Goal: Information Seeking & Learning: Learn about a topic

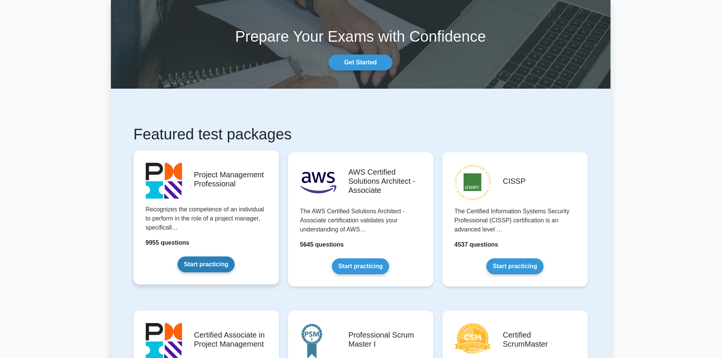
scroll to position [38, 0]
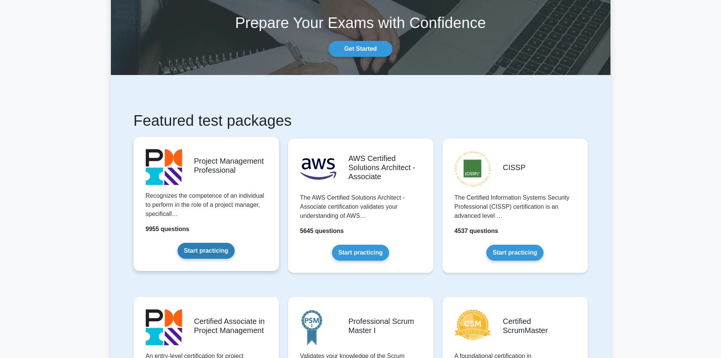
click at [203, 253] on link "Start practicing" at bounding box center [206, 251] width 57 height 16
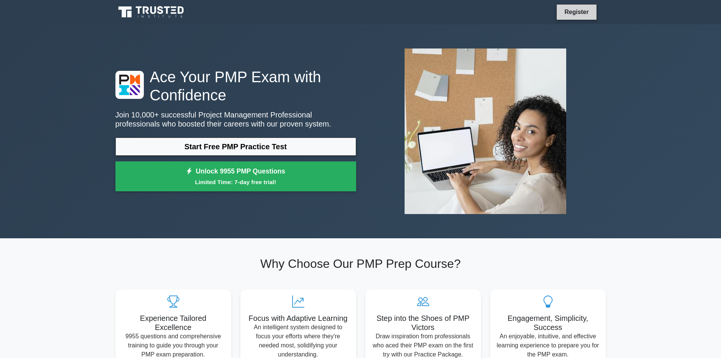
click at [564, 9] on link "Register" at bounding box center [576, 11] width 33 height 9
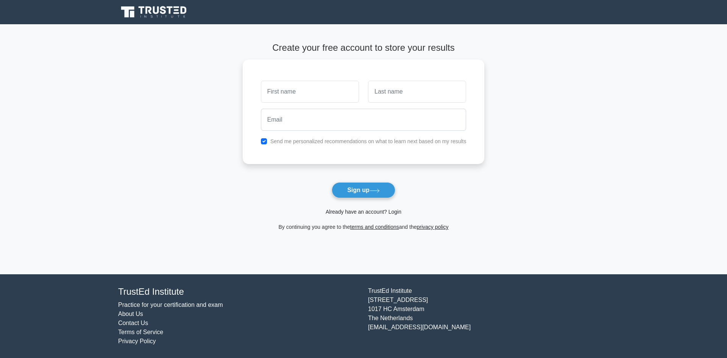
click at [369, 213] on link "Already have an account? Login" at bounding box center [364, 212] width 76 height 6
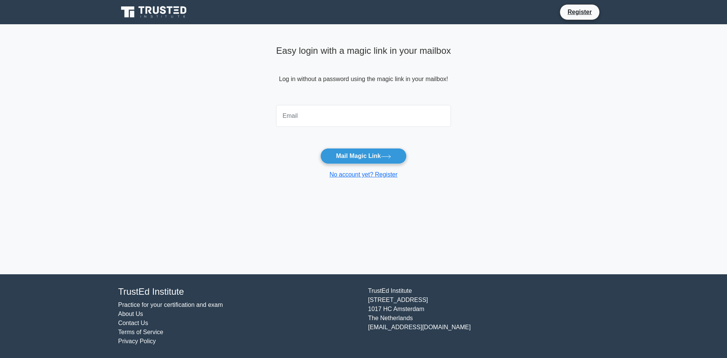
click at [315, 119] on input "email" at bounding box center [363, 116] width 175 height 22
type input "[EMAIL_ADDRESS][DOMAIN_NAME]"
click at [320, 148] on button "Mail Magic Link" at bounding box center [363, 156] width 86 height 16
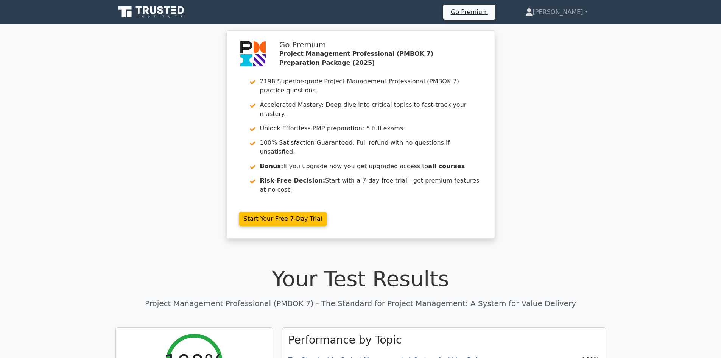
click at [151, 9] on icon at bounding box center [153, 10] width 6 height 8
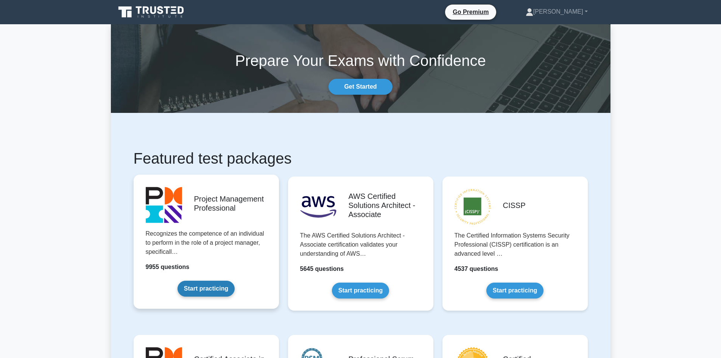
click at [224, 280] on link "Start practicing" at bounding box center [206, 288] width 57 height 16
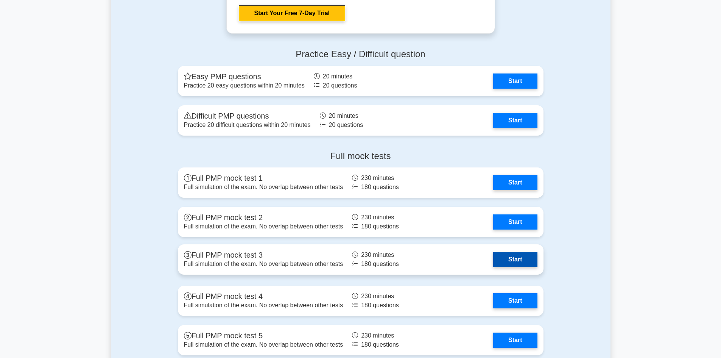
scroll to position [2233, 0]
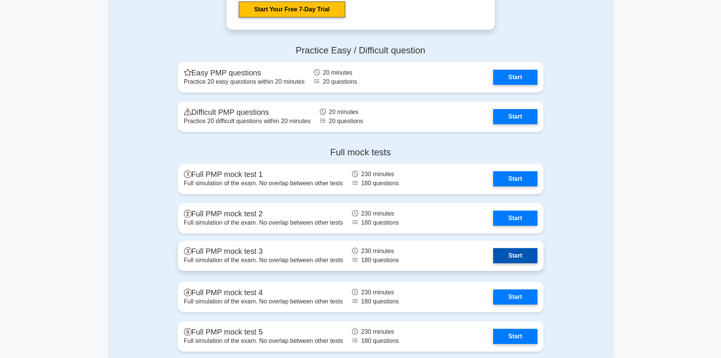
click at [513, 259] on link "Start" at bounding box center [515, 255] width 44 height 15
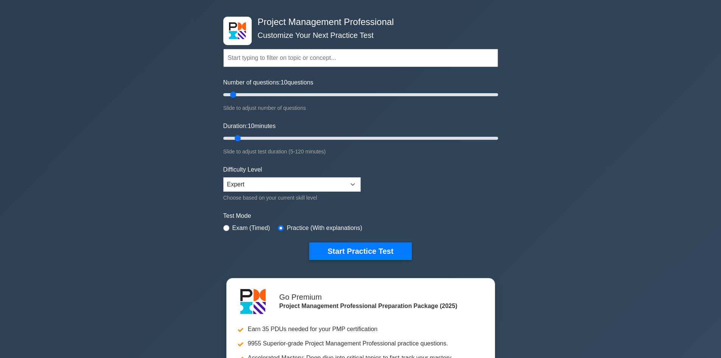
scroll to position [0, 0]
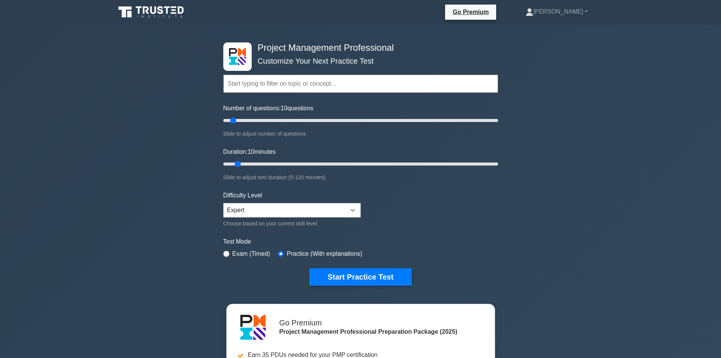
click at [154, 12] on icon at bounding box center [151, 12] width 73 height 14
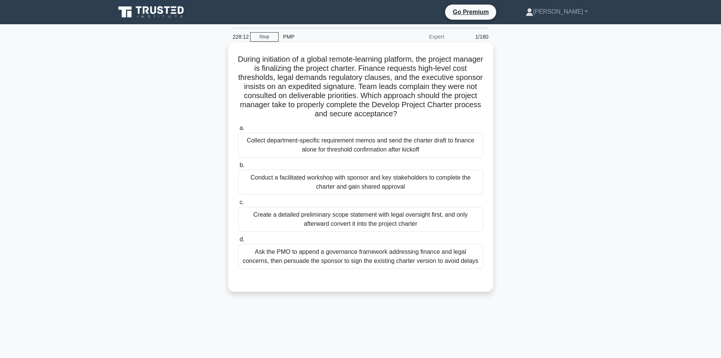
click at [313, 180] on div "Conduct a facilitated workshop with sponsor and key stakeholders to complete th…" at bounding box center [360, 182] width 245 height 25
click at [238, 168] on input "b. Conduct a facilitated workshop with sponsor and key stakeholders to complete…" at bounding box center [238, 165] width 0 height 5
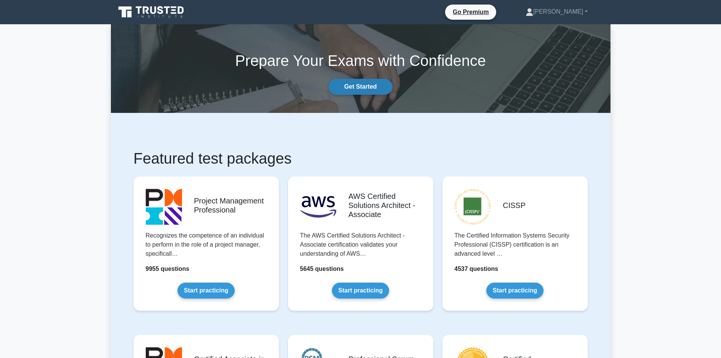
click at [352, 89] on link "Get Started" at bounding box center [361, 87] width 64 height 16
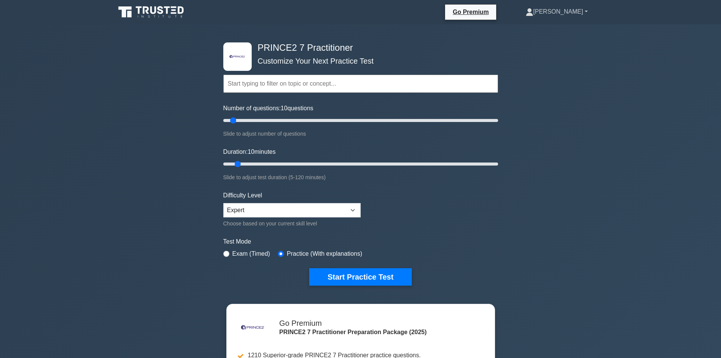
click at [574, 10] on link "[PERSON_NAME]" at bounding box center [557, 11] width 98 height 15
click at [563, 26] on link "Profile" at bounding box center [538, 29] width 60 height 12
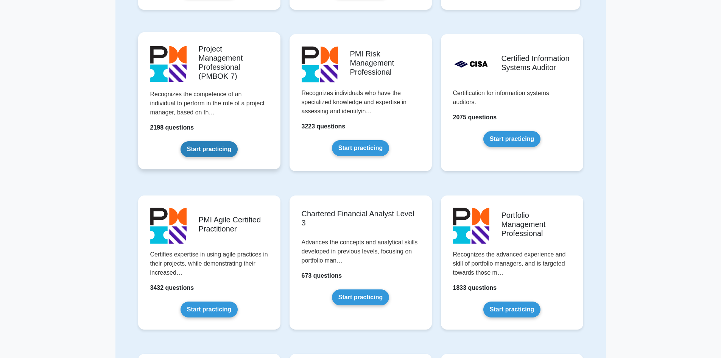
scroll to position [530, 0]
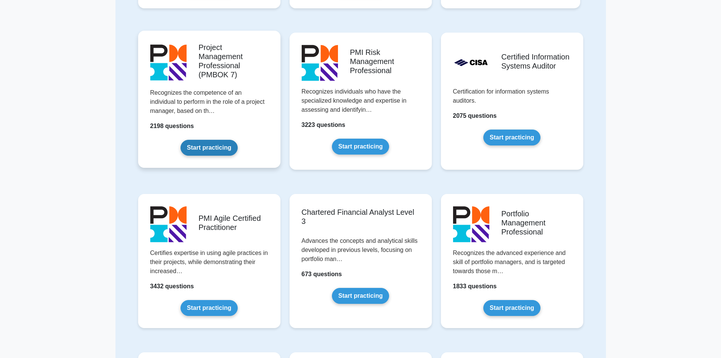
click at [223, 140] on link "Start practicing" at bounding box center [209, 148] width 57 height 16
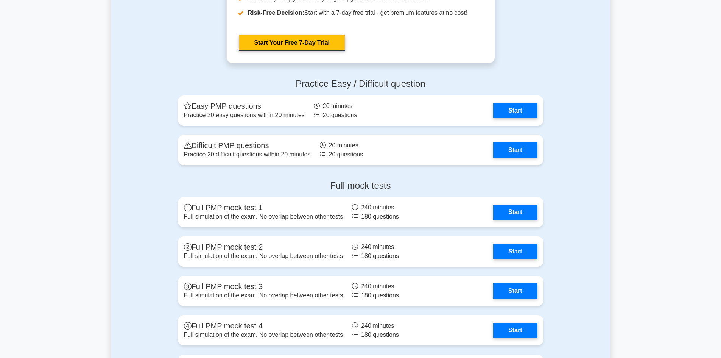
scroll to position [1022, 0]
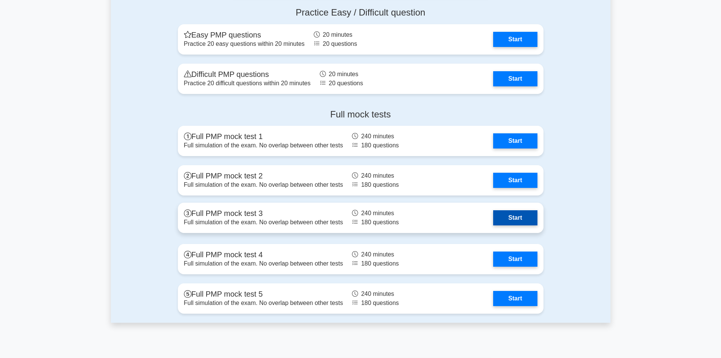
click at [513, 220] on link "Start" at bounding box center [515, 217] width 44 height 15
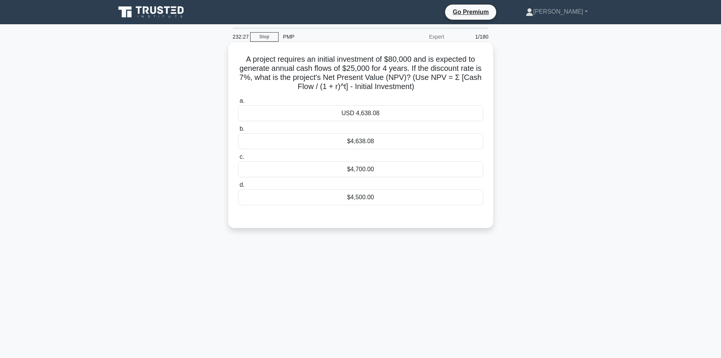
click at [358, 142] on div "$4,638.08" at bounding box center [360, 141] width 245 height 16
click at [238, 131] on input "b. $4,638.08" at bounding box center [238, 128] width 0 height 5
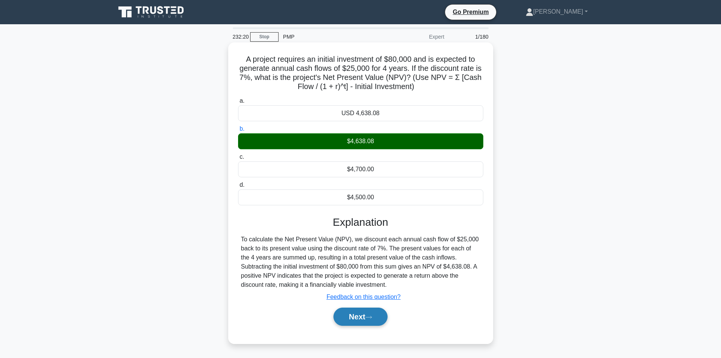
click at [365, 318] on button "Next" at bounding box center [360, 316] width 54 height 18
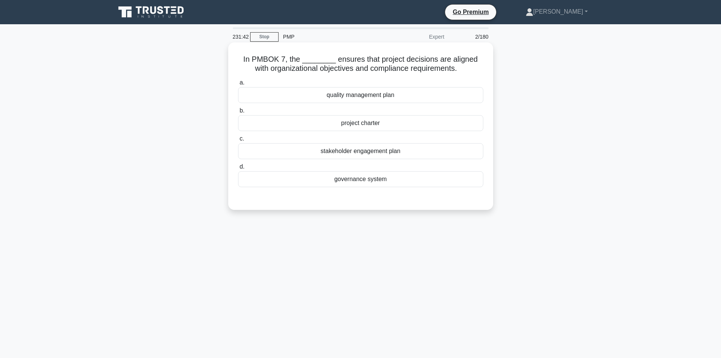
click at [333, 175] on div "governance system" at bounding box center [360, 179] width 245 height 16
click at [238, 169] on input "d. governance system" at bounding box center [238, 166] width 0 height 5
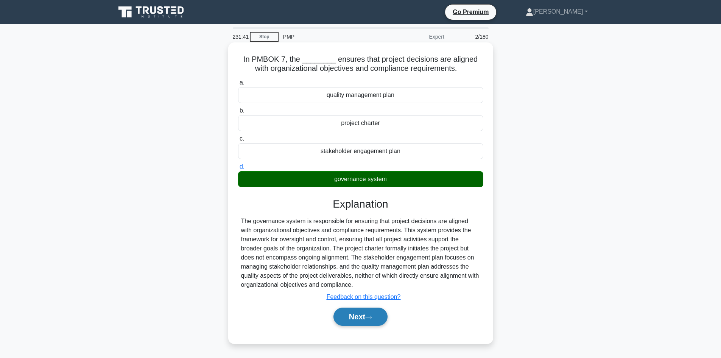
click at [370, 319] on icon at bounding box center [368, 317] width 7 height 4
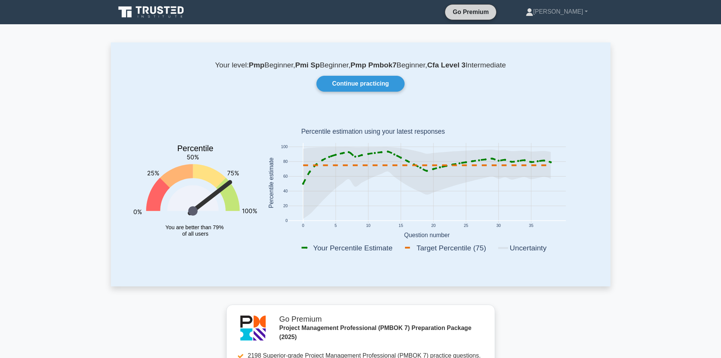
click at [493, 9] on link "Go Premium" at bounding box center [470, 11] width 45 height 9
click at [160, 14] on icon at bounding box center [160, 10] width 6 height 8
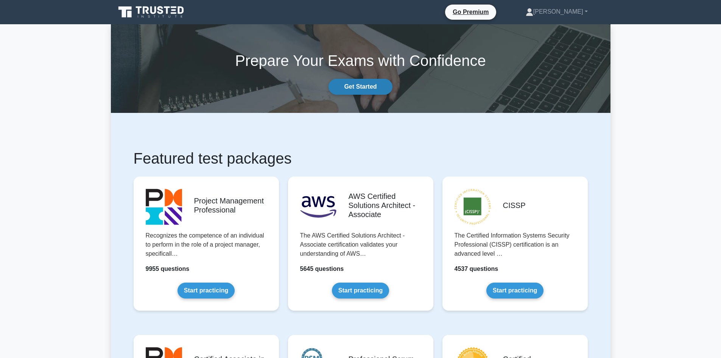
click at [373, 83] on link "Get Started" at bounding box center [361, 87] width 64 height 16
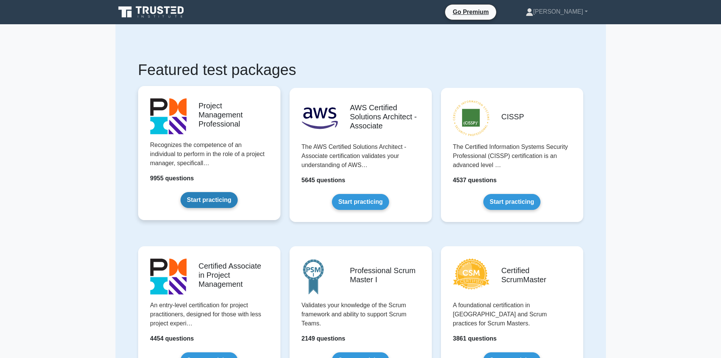
click at [228, 192] on link "Start practicing" at bounding box center [209, 200] width 57 height 16
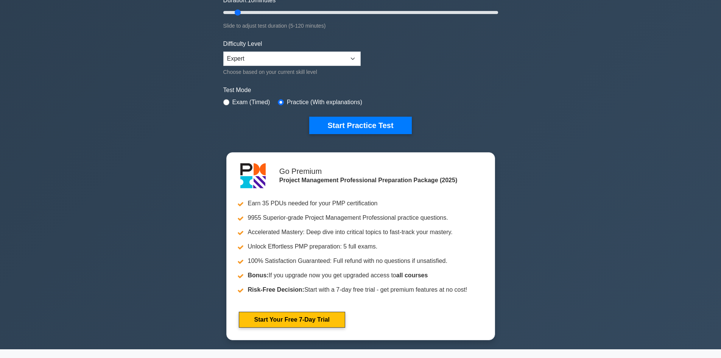
scroll to position [114, 0]
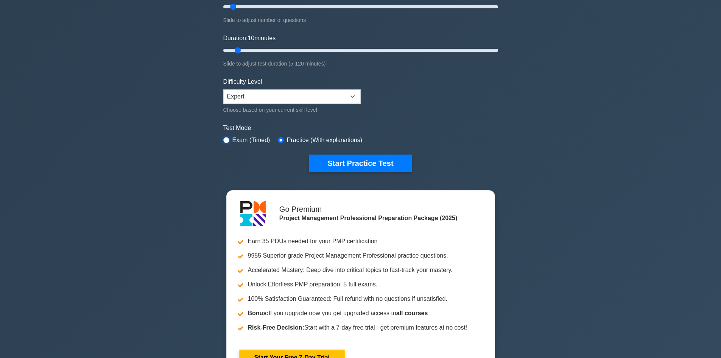
click at [228, 140] on input "radio" at bounding box center [226, 140] width 6 height 6
radio input "true"
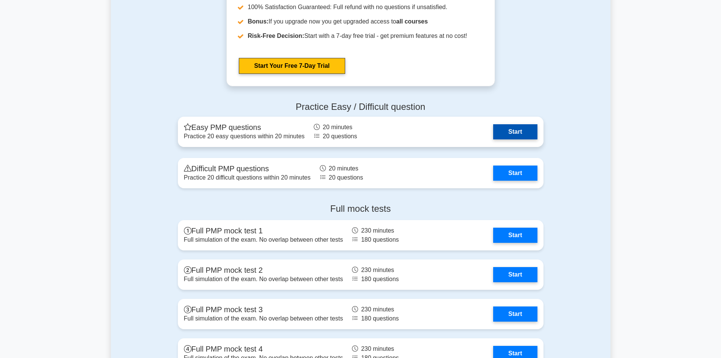
scroll to position [2271, 0]
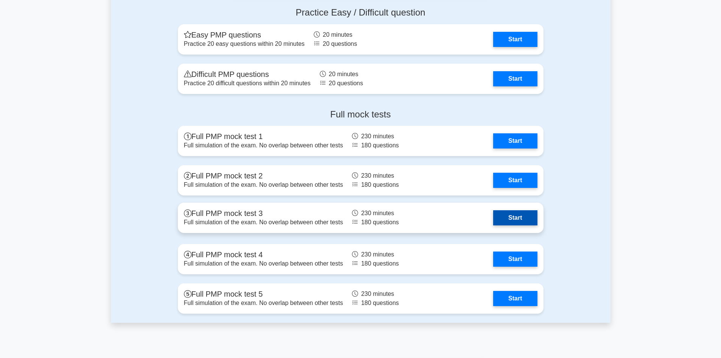
click at [504, 221] on link "Start" at bounding box center [515, 217] width 44 height 15
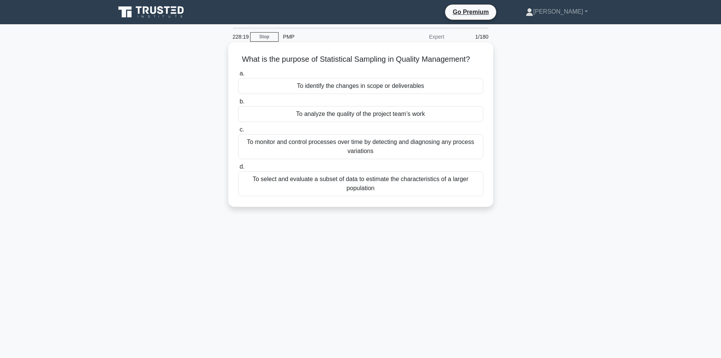
click at [331, 116] on div "To analyze the quality of the project team’s work" at bounding box center [360, 114] width 245 height 16
click at [238, 104] on input "b. To analyze the quality of the project team’s work" at bounding box center [238, 101] width 0 height 5
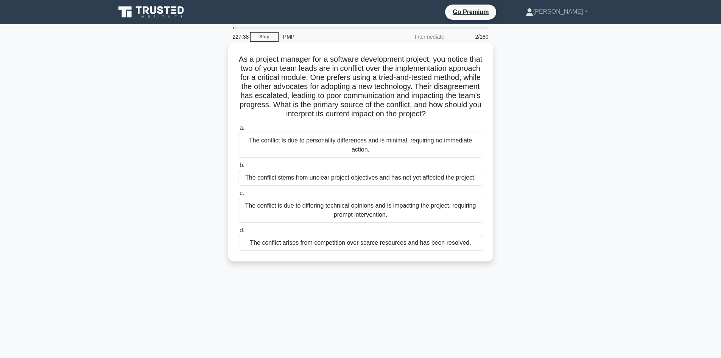
click at [354, 217] on div "The conflict is due to differing technical opinions and is impacting the projec…" at bounding box center [360, 210] width 245 height 25
click at [238, 196] on input "c. The conflict is due to differing technical opinions and is impacting the pro…" at bounding box center [238, 193] width 0 height 5
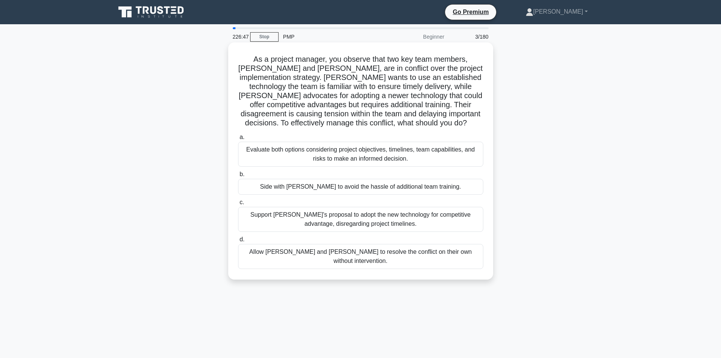
click at [346, 152] on div "Evaluate both options considering project objectives, timelines, team capabilit…" at bounding box center [360, 154] width 245 height 25
click at [238, 140] on input "a. Evaluate both options considering project objectives, timelines, team capabi…" at bounding box center [238, 137] width 0 height 5
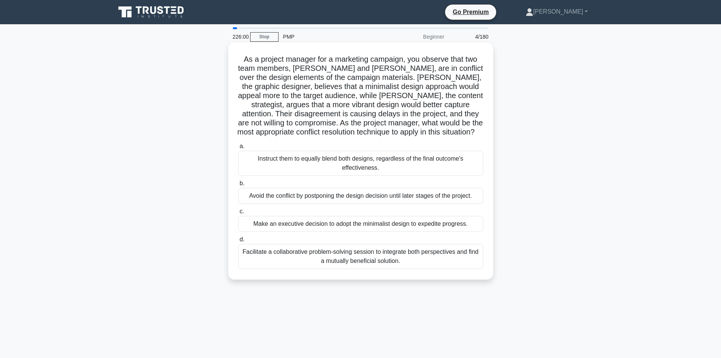
click at [330, 262] on div "Facilitate a collaborative problem-solving session to integrate both perspectiv…" at bounding box center [360, 256] width 245 height 25
click at [238, 242] on input "d. Facilitate a collaborative problem-solving session to integrate both perspec…" at bounding box center [238, 239] width 0 height 5
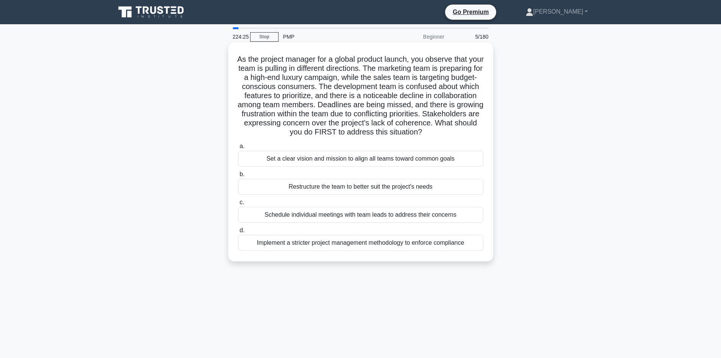
click at [448, 167] on div "Set a clear vision and mission to align all teams toward common goals" at bounding box center [360, 159] width 245 height 16
click at [238, 149] on input "a. Set a clear vision and mission to align all teams toward common goals" at bounding box center [238, 146] width 0 height 5
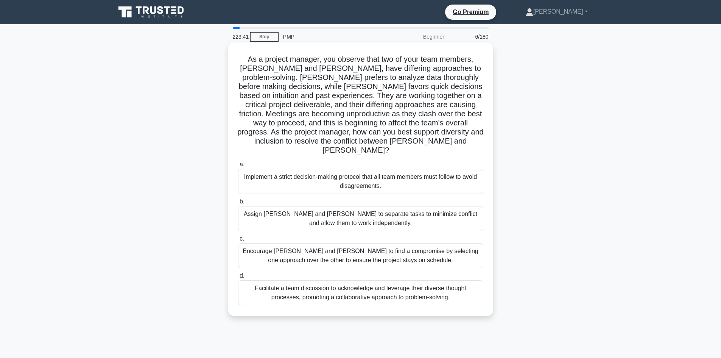
click at [411, 287] on div "Facilitate a team discussion to acknowledge and leverage their diverse thought …" at bounding box center [360, 292] width 245 height 25
click at [238, 278] on input "d. Facilitate a team discussion to acknowledge and leverage their diverse thoug…" at bounding box center [238, 275] width 0 height 5
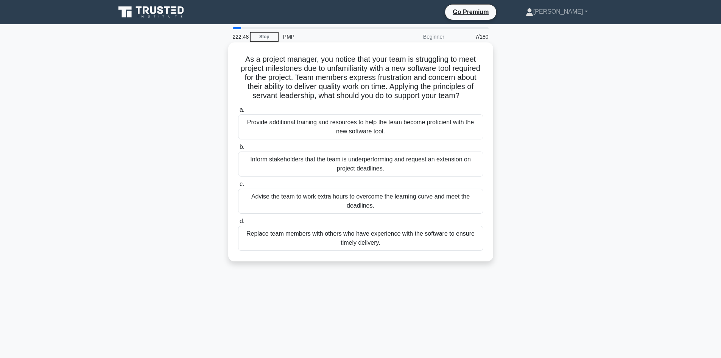
click at [329, 139] on div "Provide additional training and resources to help the team become proficient wi…" at bounding box center [360, 126] width 245 height 25
click at [238, 112] on input "a. Provide additional training and resources to help the team become proficient…" at bounding box center [238, 109] width 0 height 5
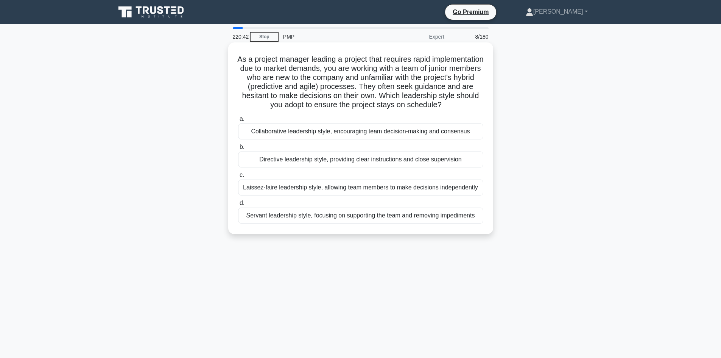
click at [349, 223] on div "Servant leadership style, focusing on supporting the team and removing impedime…" at bounding box center [360, 215] width 245 height 16
click at [238, 206] on input "d. Servant leadership style, focusing on supporting the team and removing imped…" at bounding box center [238, 203] width 0 height 5
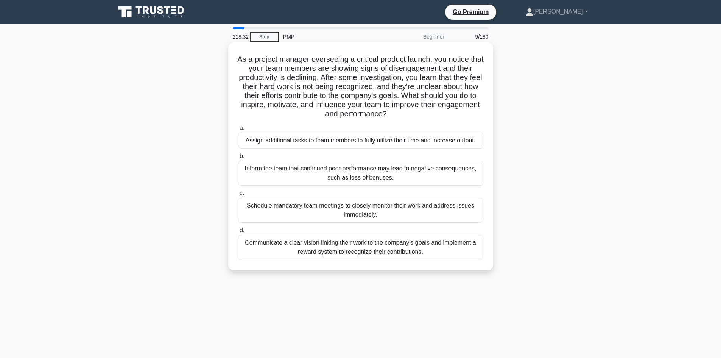
click at [376, 244] on div "Communicate a clear vision linking their work to the company's goals and implem…" at bounding box center [360, 247] width 245 height 25
click at [238, 233] on input "d. Communicate a clear vision linking their work to the company's goals and imp…" at bounding box center [238, 230] width 0 height 5
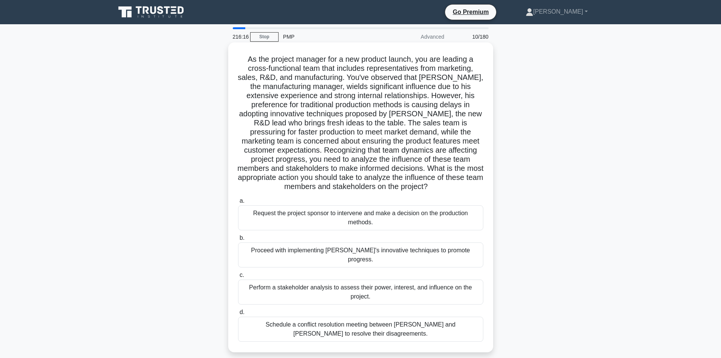
click at [442, 285] on div "Perform a stakeholder analysis to assess their power, interest, and influence o…" at bounding box center [360, 291] width 245 height 25
click at [238, 277] on input "c. Perform a stakeholder analysis to assess their power, interest, and influenc…" at bounding box center [238, 275] width 0 height 5
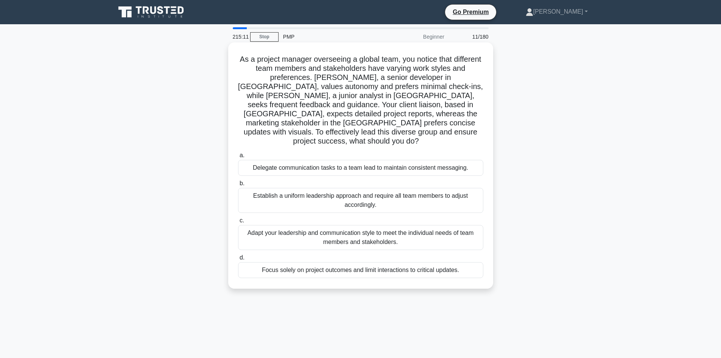
click at [410, 225] on div "Adapt your leadership and communication style to meet the individual needs of t…" at bounding box center [360, 237] width 245 height 25
click at [238, 223] on input "c. Adapt your leadership and communication style to meet the individual needs o…" at bounding box center [238, 220] width 0 height 5
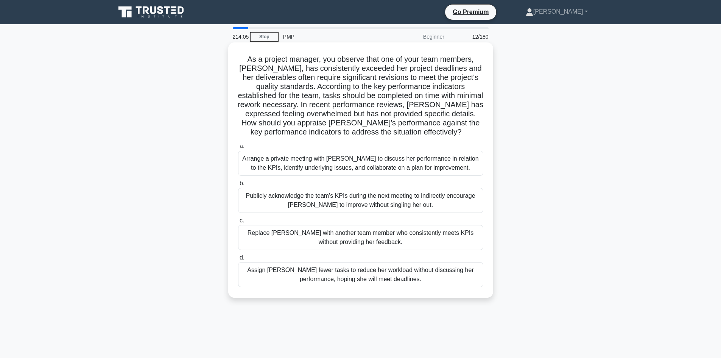
click at [423, 160] on div "Arrange a private meeting with Emma to discuss her performance in relation to t…" at bounding box center [360, 163] width 245 height 25
click at [238, 149] on input "a. Arrange a private meeting with Emma to discuss her performance in relation t…" at bounding box center [238, 146] width 0 height 5
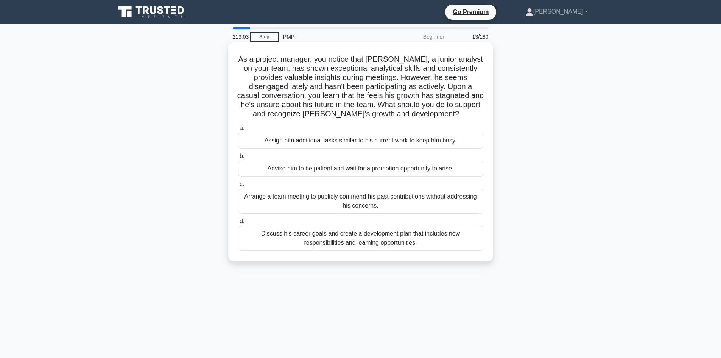
click at [432, 241] on div "Discuss his career goals and create a development plan that includes new respon…" at bounding box center [360, 238] width 245 height 25
click at [238, 224] on input "d. Discuss his career goals and create a development plan that includes new res…" at bounding box center [238, 221] width 0 height 5
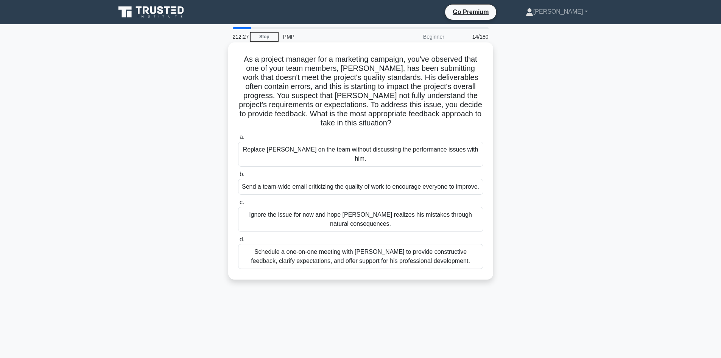
click at [342, 253] on div "Schedule a one-on-one meeting with Kevin to provide constructive feedback, clar…" at bounding box center [360, 256] width 245 height 25
click at [238, 242] on input "d. Schedule a one-on-one meeting with Kevin to provide constructive feedback, c…" at bounding box center [238, 239] width 0 height 5
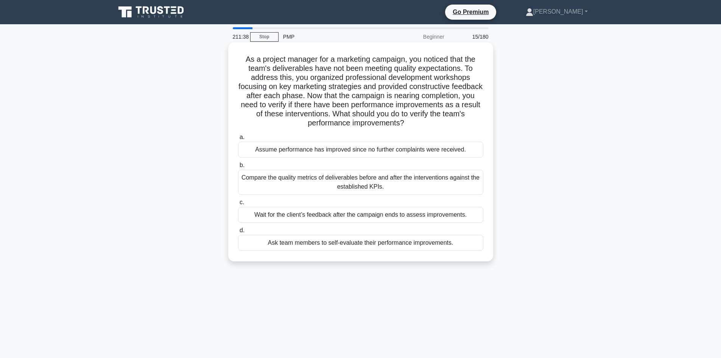
click at [394, 186] on div "Compare the quality metrics of deliverables before and after the interventions …" at bounding box center [360, 182] width 245 height 25
click at [238, 168] on input "b. Compare the quality metrics of deliverables before and after the interventio…" at bounding box center [238, 165] width 0 height 5
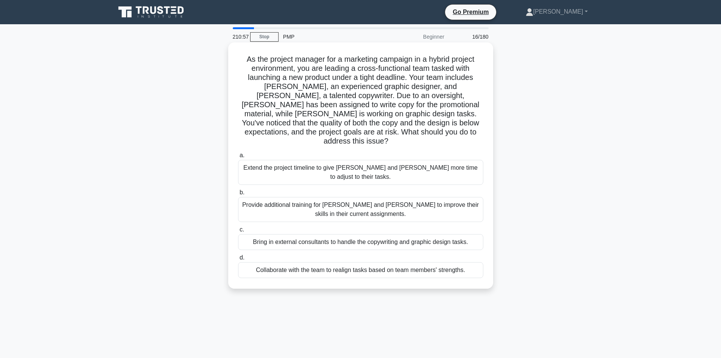
click at [407, 262] on div "Collaborate with the team to realign tasks based on team members' strengths." at bounding box center [360, 270] width 245 height 16
click at [238, 255] on input "d. Collaborate with the team to realign tasks based on team members' strengths." at bounding box center [238, 257] width 0 height 5
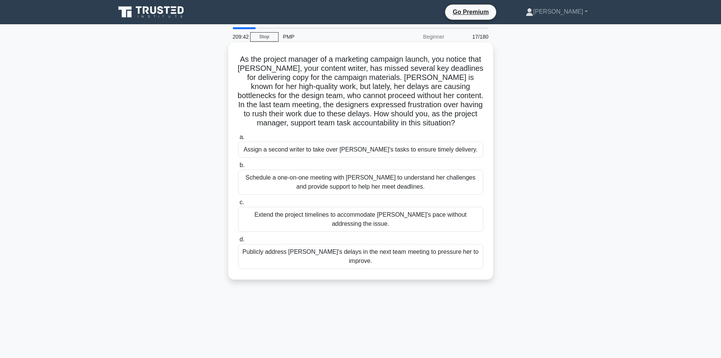
click at [399, 186] on div "Schedule a one-on-one meeting with Emily to understand her challenges and provi…" at bounding box center [360, 182] width 245 height 25
click at [238, 168] on input "b. Schedule a one-on-one meeting with Emily to understand her challenges and pr…" at bounding box center [238, 165] width 0 height 5
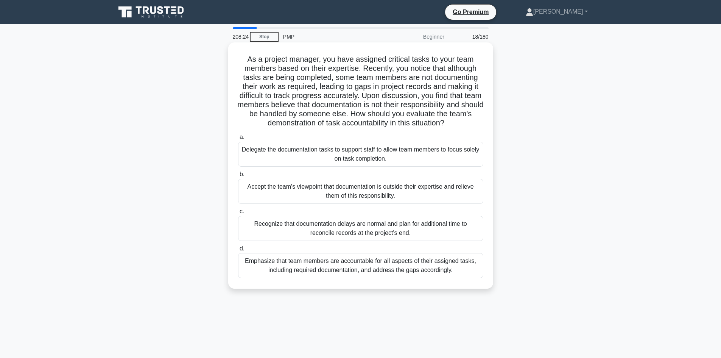
click at [361, 268] on div "Emphasize that team members are accountable for all aspects of their assigned t…" at bounding box center [360, 265] width 245 height 25
click at [238, 251] on input "d. Emphasize that team members are accountable for all aspects of their assigne…" at bounding box center [238, 248] width 0 height 5
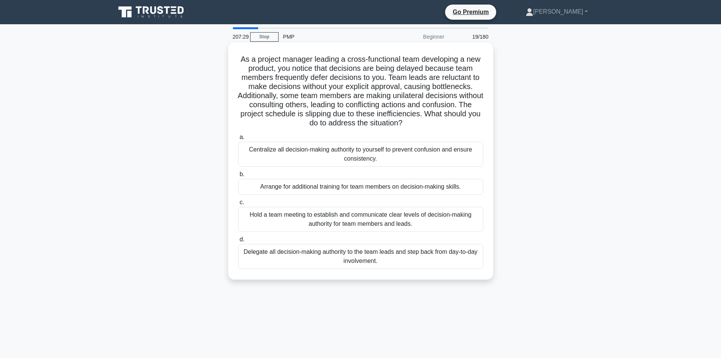
click at [351, 223] on div "Hold a team meeting to establish and communicate clear levels of decision-makin…" at bounding box center [360, 219] width 245 height 25
click at [238, 205] on input "c. Hold a team meeting to establish and communicate clear levels of decision-ma…" at bounding box center [238, 202] width 0 height 5
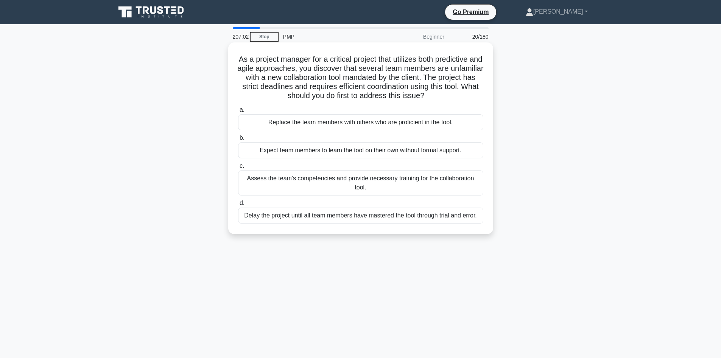
click at [352, 181] on div "Assess the team's competencies and provide necessary training for the collabora…" at bounding box center [360, 182] width 245 height 25
click at [238, 168] on input "c. Assess the team's competencies and provide necessary training for the collab…" at bounding box center [238, 166] width 0 height 5
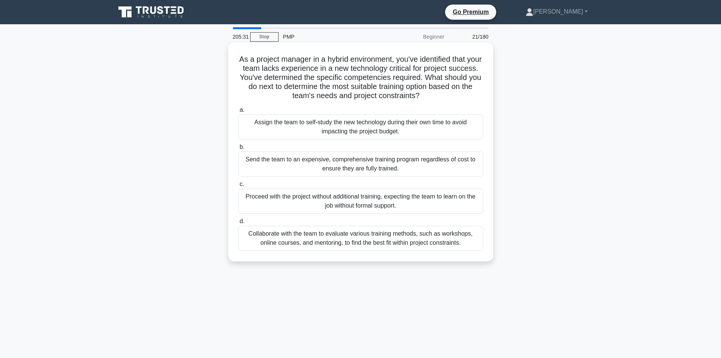
click at [363, 242] on div "Collaborate with the team to evaluate various training methods, such as worksho…" at bounding box center [360, 238] width 245 height 25
click at [238, 224] on input "d. Collaborate with the team to evaluate various training methods, such as work…" at bounding box center [238, 221] width 0 height 5
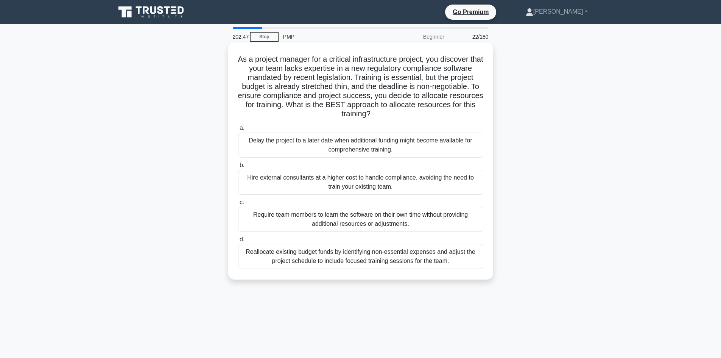
click at [405, 260] on div "Reallocate existing budget funds by identifying non-essential expenses and adju…" at bounding box center [360, 256] width 245 height 25
click at [238, 242] on input "d. Reallocate existing budget funds by identifying non-essential expenses and a…" at bounding box center [238, 239] width 0 height 5
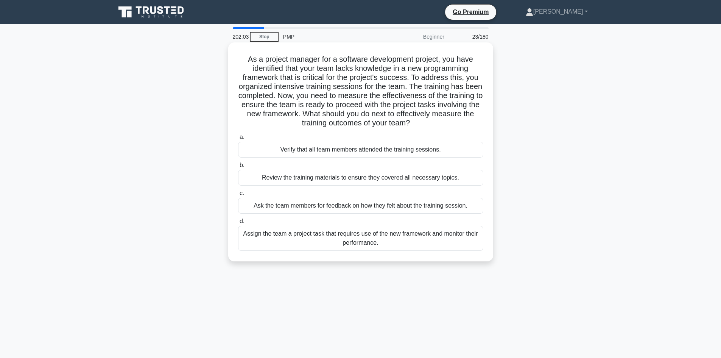
click at [460, 240] on div "Assign the team a project task that requires use of the new framework and monit…" at bounding box center [360, 238] width 245 height 25
click at [238, 224] on input "d. Assign the team a project task that requires use of the new framework and mo…" at bounding box center [238, 221] width 0 height 5
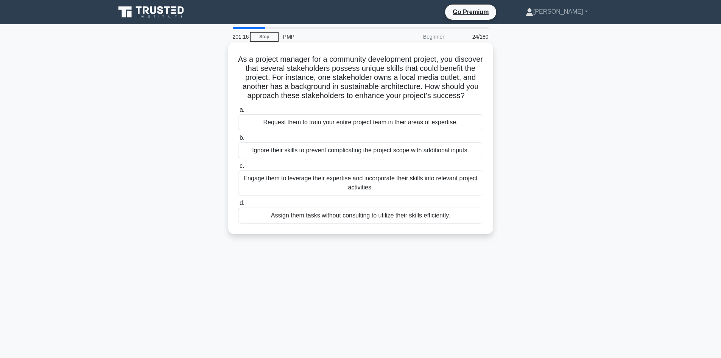
click at [392, 194] on div "Engage them to leverage their expertise and incorporate their skills into relev…" at bounding box center [360, 182] width 245 height 25
click at [238, 168] on input "c. Engage them to leverage their expertise and incorporate their skills into re…" at bounding box center [238, 166] width 0 height 5
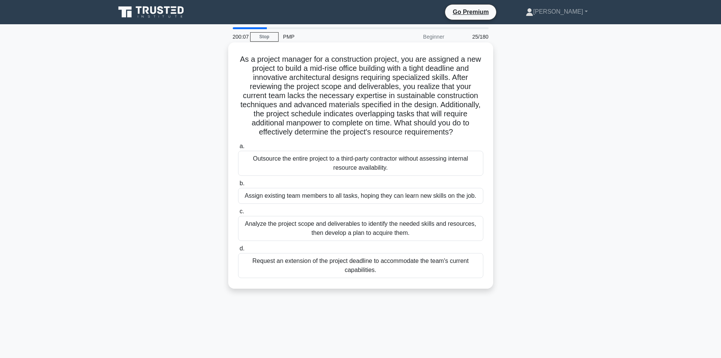
click at [396, 234] on div "Analyze the project scope and deliverables to identify the needed skills and re…" at bounding box center [360, 228] width 245 height 25
click at [238, 214] on input "c. Analyze the project scope and deliverables to identify the needed skills and…" at bounding box center [238, 211] width 0 height 5
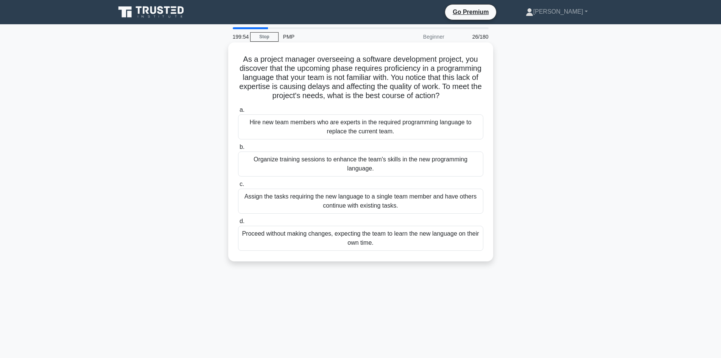
click at [330, 93] on h5 "As a project manager overseeing a software development project, you discover th…" at bounding box center [360, 78] width 247 height 46
click at [392, 163] on div "Organize training sessions to enhance the team's skills in the new programming …" at bounding box center [360, 163] width 245 height 25
click at [238, 150] on input "b. Organize training sessions to enhance the team's skills in the new programmi…" at bounding box center [238, 147] width 0 height 5
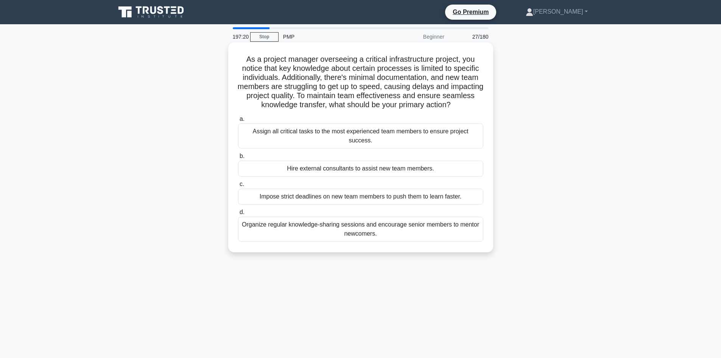
click at [364, 222] on div "Organize regular knowledge-sharing sessions and encourage senior members to men…" at bounding box center [360, 229] width 245 height 25
click at [238, 215] on input "d. Organize regular knowledge-sharing sessions and encourage senior members to …" at bounding box center [238, 212] width 0 height 5
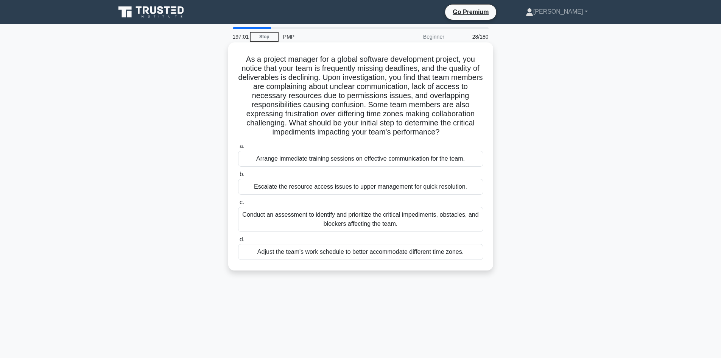
click at [332, 220] on div "Conduct an assessment to identify and prioritize the critical impediments, obst…" at bounding box center [360, 219] width 245 height 25
click at [238, 205] on input "c. Conduct an assessment to identify and prioritize the critical impediments, o…" at bounding box center [238, 202] width 0 height 5
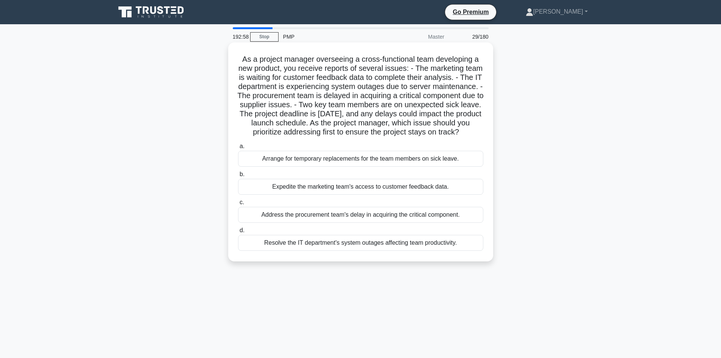
click at [398, 195] on div "Expedite the marketing team's access to customer feedback data." at bounding box center [360, 187] width 245 height 16
click at [238, 177] on input "b. Expedite the marketing team's access to customer feedback data." at bounding box center [238, 174] width 0 height 5
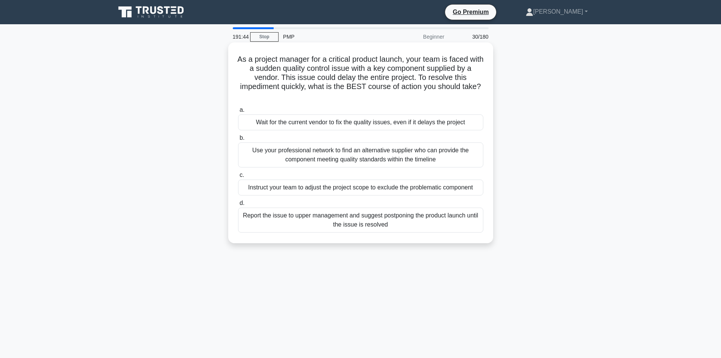
click at [354, 157] on div "Use your professional network to find an alternative supplier who can provide t…" at bounding box center [360, 154] width 245 height 25
click at [238, 140] on input "b. Use your professional network to find an alternative supplier who can provid…" at bounding box center [238, 138] width 0 height 5
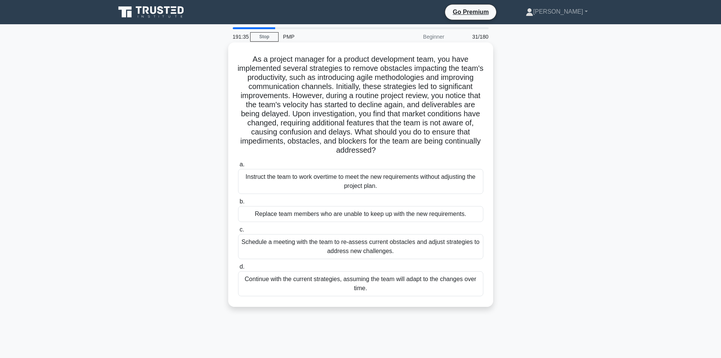
click at [366, 246] on div "Schedule a meeting with the team to re-assess current obstacles and adjust stra…" at bounding box center [360, 246] width 245 height 25
click at [238, 232] on input "c. Schedule a meeting with the team to re-assess current obstacles and adjust s…" at bounding box center [238, 229] width 0 height 5
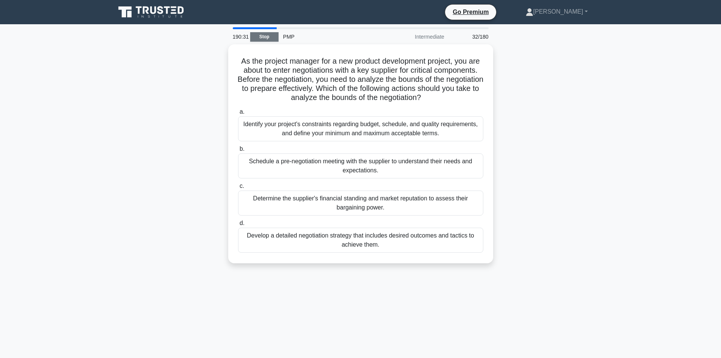
click at [262, 34] on link "Stop" at bounding box center [264, 36] width 28 height 9
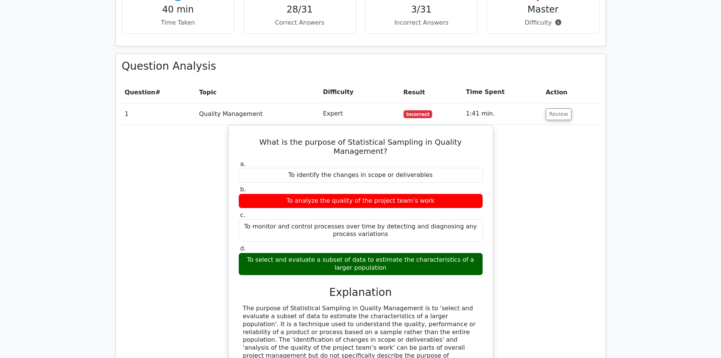
scroll to position [530, 0]
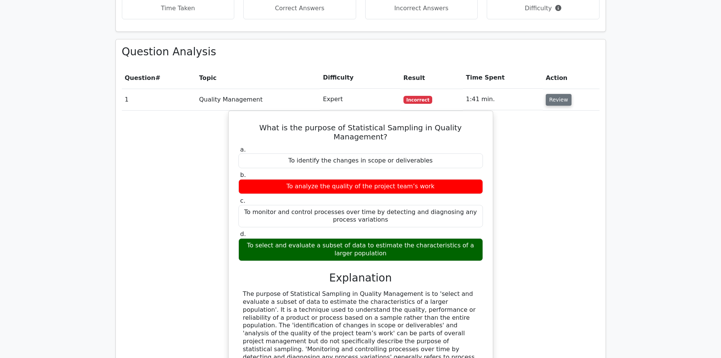
click at [557, 94] on button "Review" at bounding box center [559, 100] width 26 height 12
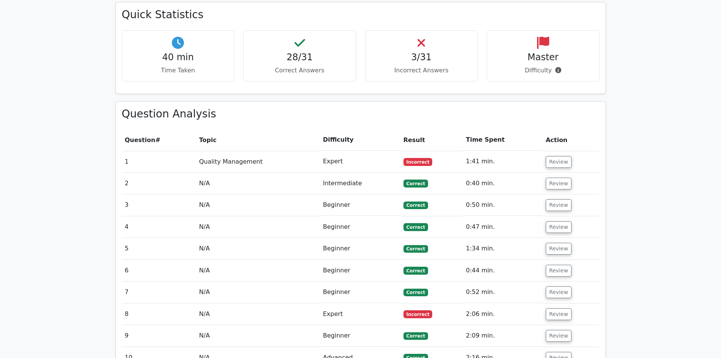
scroll to position [416, 0]
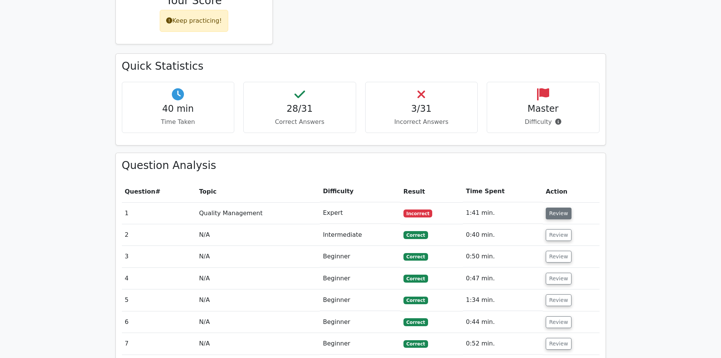
click at [554, 207] on button "Review" at bounding box center [559, 213] width 26 height 12
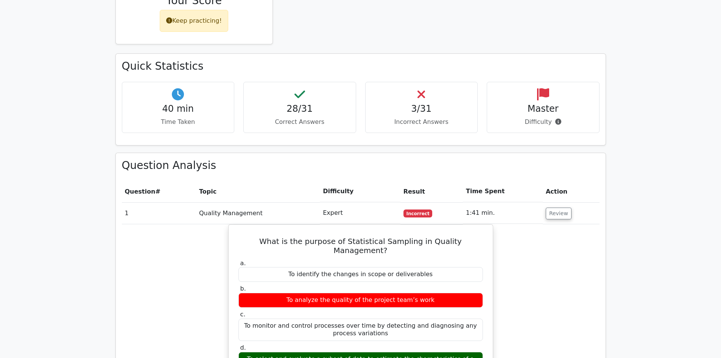
scroll to position [454, 0]
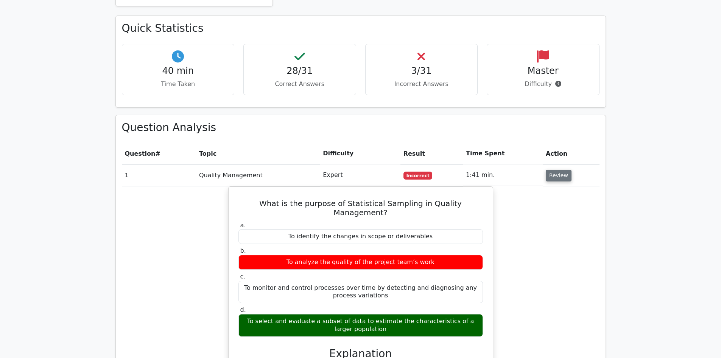
click at [563, 170] on button "Review" at bounding box center [559, 176] width 26 height 12
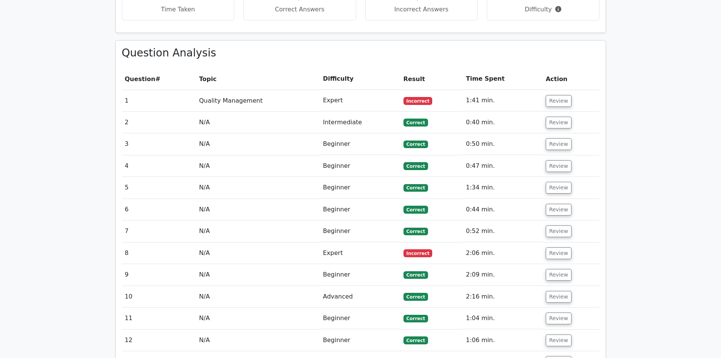
scroll to position [530, 0]
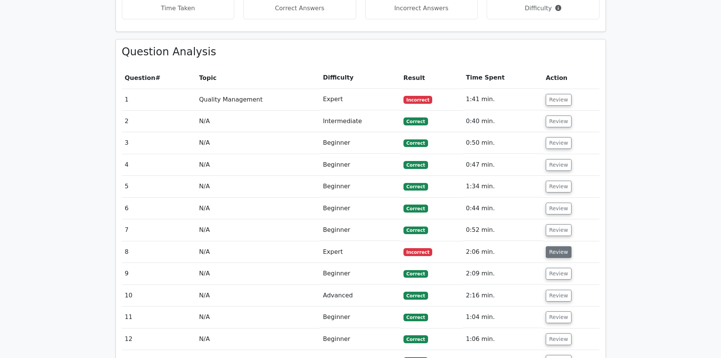
click at [549, 246] on button "Review" at bounding box center [559, 252] width 26 height 12
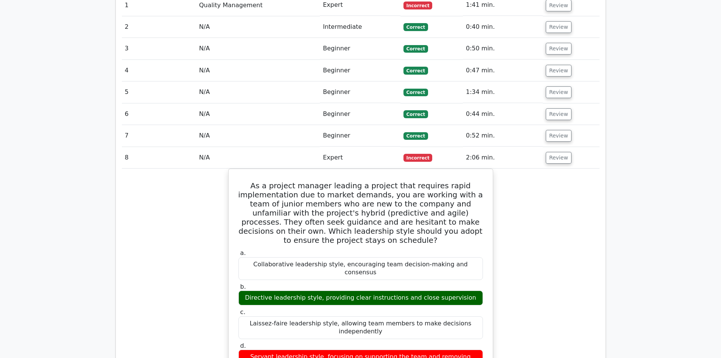
scroll to position [606, 0]
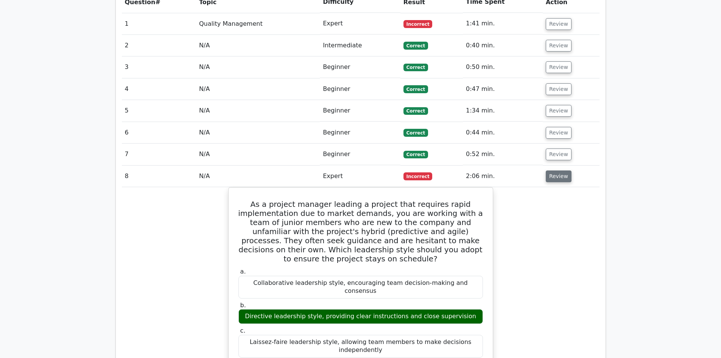
click at [553, 170] on button "Review" at bounding box center [559, 176] width 26 height 12
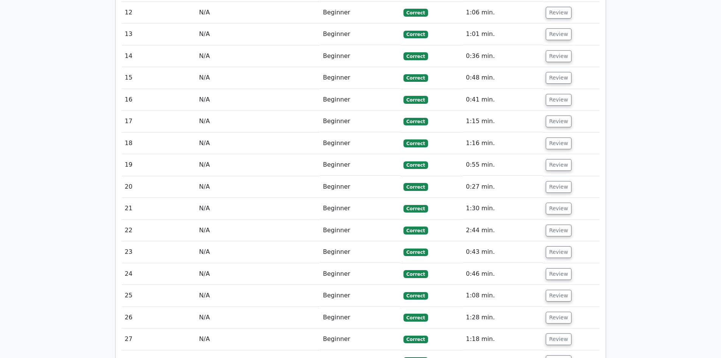
scroll to position [1022, 0]
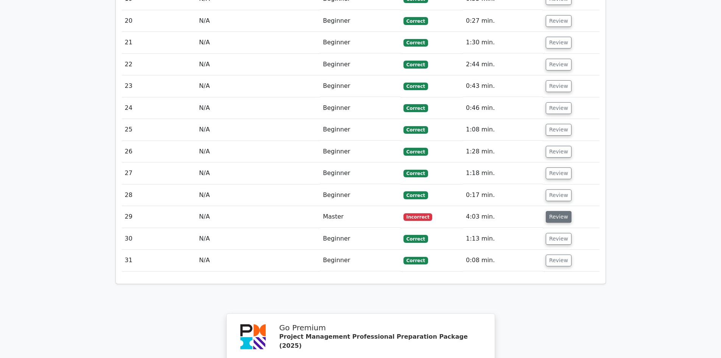
click at [559, 211] on button "Review" at bounding box center [559, 217] width 26 height 12
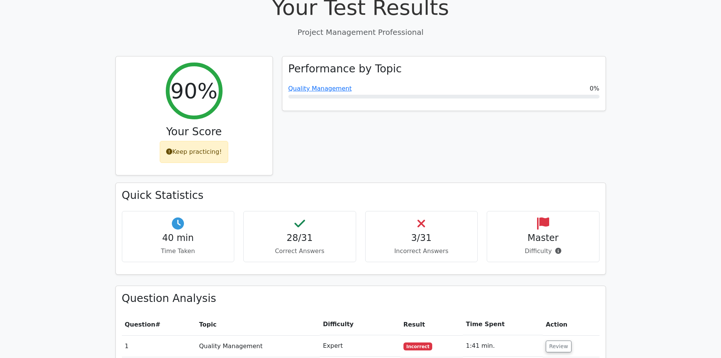
scroll to position [278, 0]
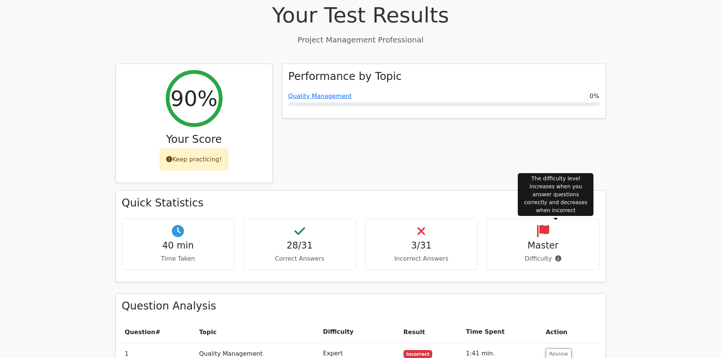
click at [555, 255] on icon at bounding box center [558, 258] width 6 height 6
click at [557, 255] on icon at bounding box center [558, 258] width 6 height 6
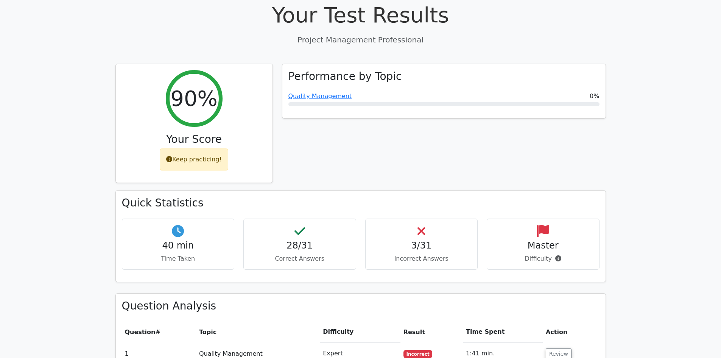
click at [554, 240] on h4 "Master" at bounding box center [543, 245] width 100 height 11
click at [544, 254] on p "Difficulty" at bounding box center [543, 258] width 100 height 9
click at [538, 240] on h4 "Master" at bounding box center [543, 245] width 100 height 11
click at [171, 254] on p "Time Taken" at bounding box center [178, 258] width 100 height 9
click at [175, 225] on icon at bounding box center [178, 231] width 12 height 12
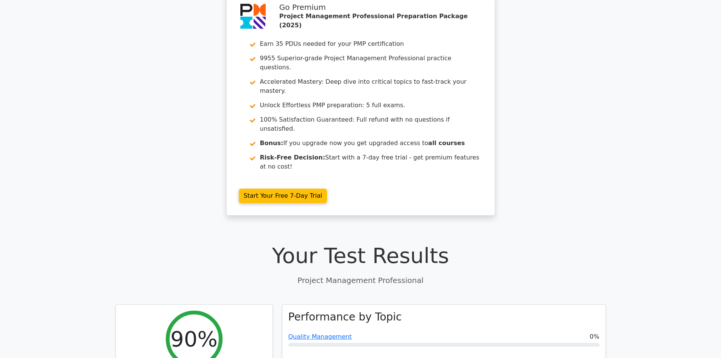
scroll to position [0, 0]
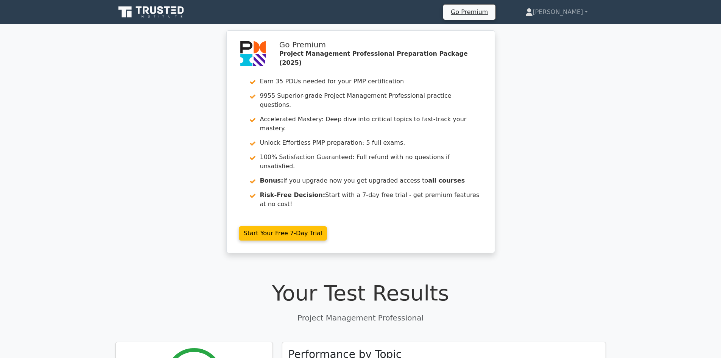
click at [167, 12] on icon at bounding box center [167, 10] width 6 height 8
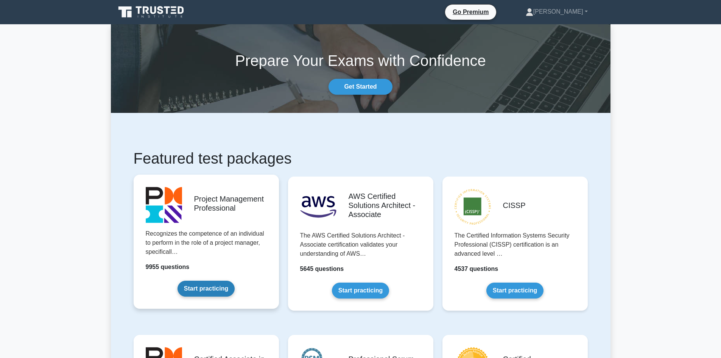
click at [188, 280] on link "Start practicing" at bounding box center [206, 288] width 57 height 16
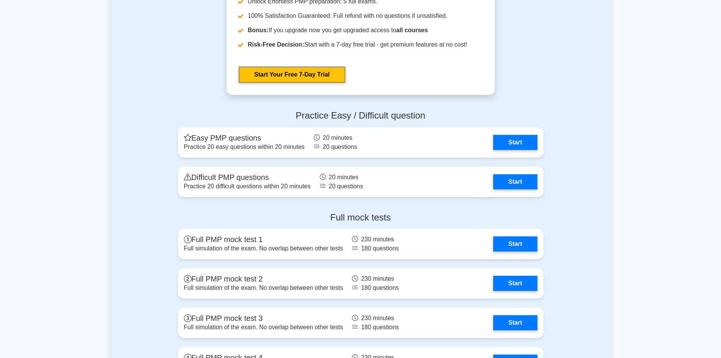
scroll to position [2309, 0]
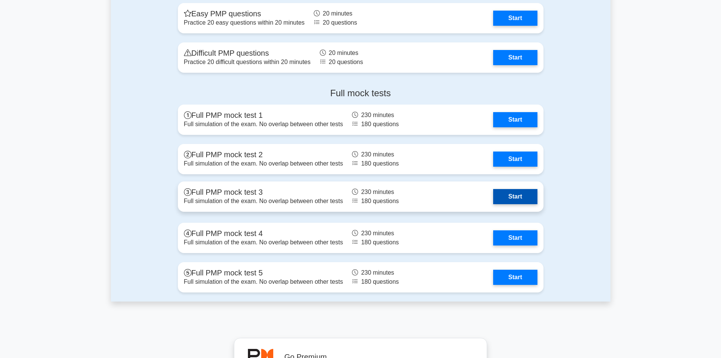
click at [493, 195] on link "Start" at bounding box center [515, 196] width 44 height 15
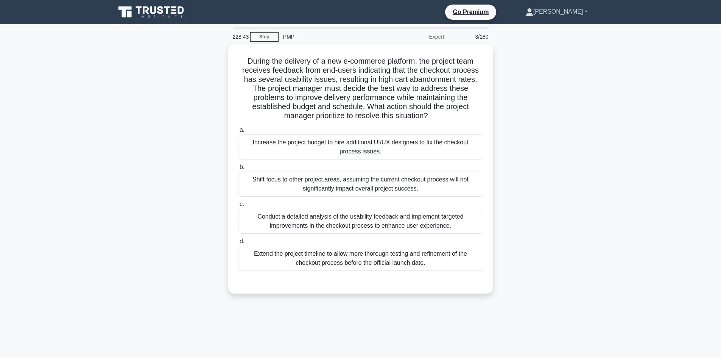
click at [567, 8] on link "[PERSON_NAME]" at bounding box center [557, 11] width 98 height 15
click at [506, 48] on div "During the delivery of a new e-commerce platform, the project team receives fee…" at bounding box center [361, 173] width 500 height 258
